Goal: Task Accomplishment & Management: Use online tool/utility

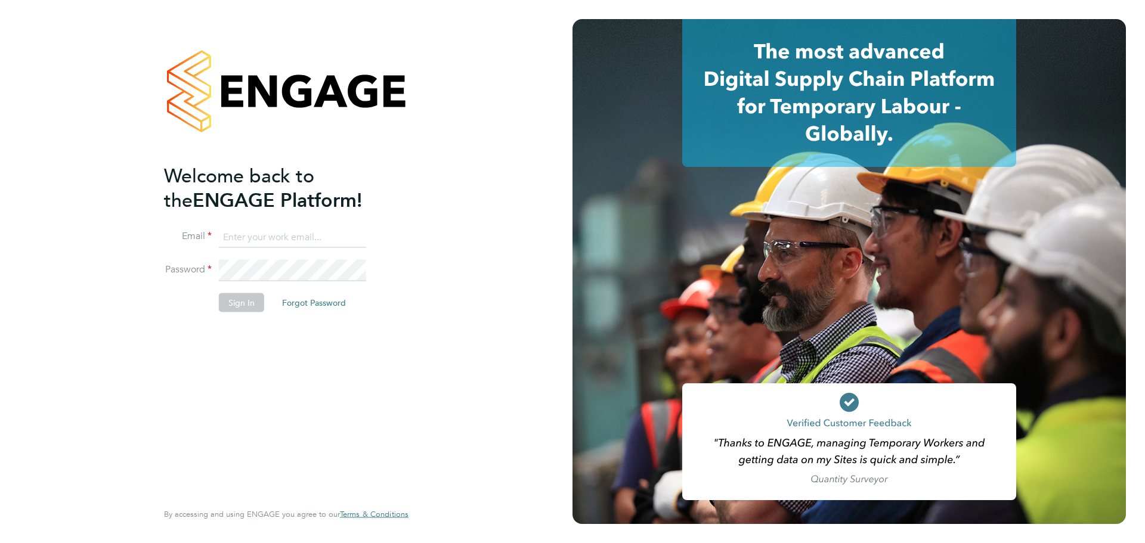
type input "martin.chivers@wates.co.uk"
click at [255, 301] on button "Sign In" at bounding box center [241, 302] width 45 height 19
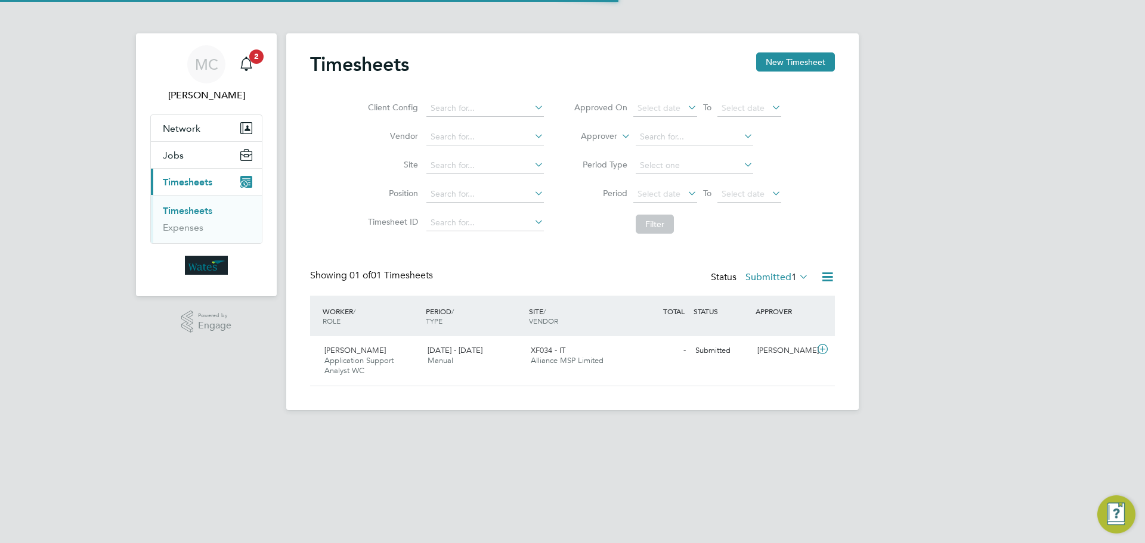
scroll to position [30, 104]
click at [585, 350] on div "XF034 - IT Alliance MSP Limited" at bounding box center [577, 356] width 103 height 30
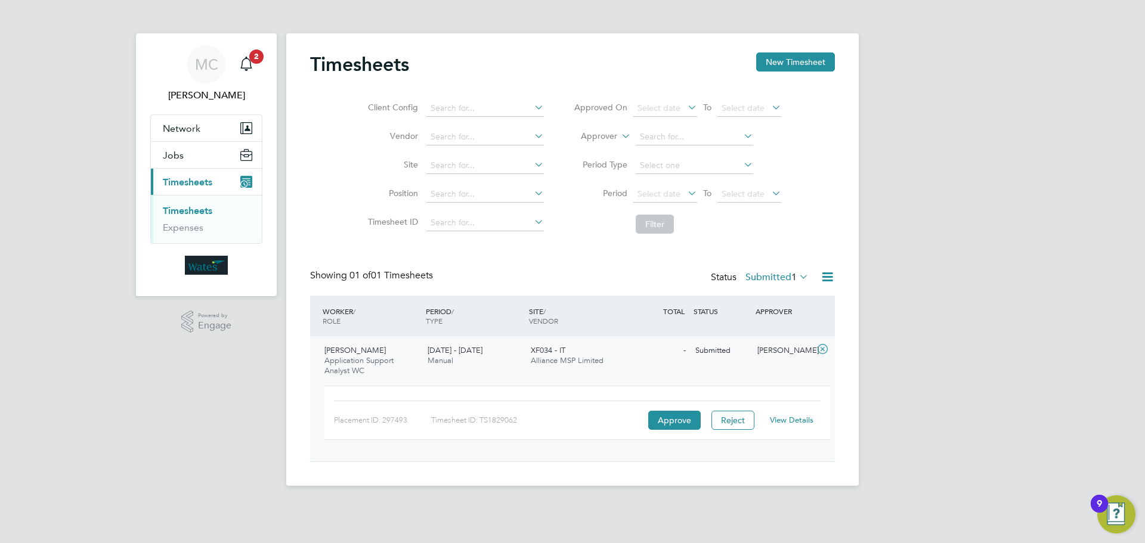
click at [787, 427] on div "View Details" at bounding box center [791, 420] width 58 height 19
click at [787, 423] on link "View Details" at bounding box center [792, 420] width 44 height 10
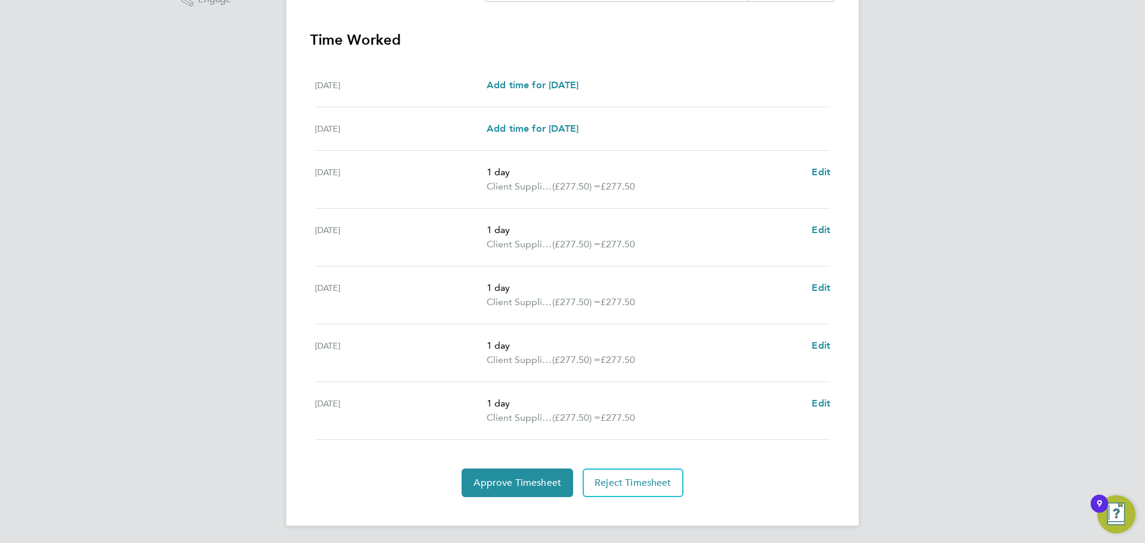
scroll to position [328, 0]
click at [519, 484] on span "Approve Timesheet" at bounding box center [517, 481] width 88 height 12
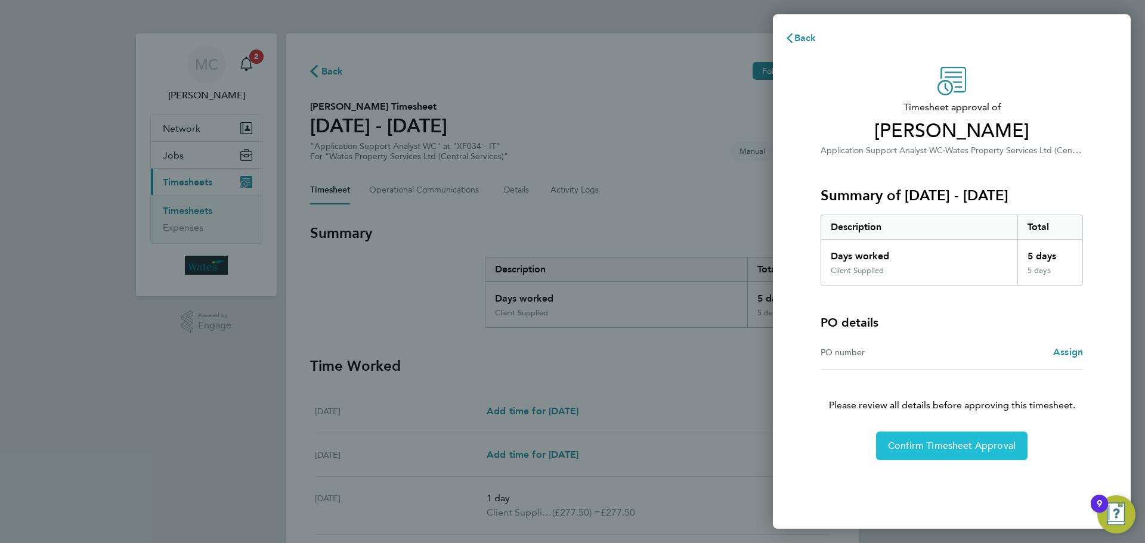
click at [945, 451] on span "Confirm Timesheet Approval" at bounding box center [952, 446] width 128 height 12
